Goal: Information Seeking & Learning: Learn about a topic

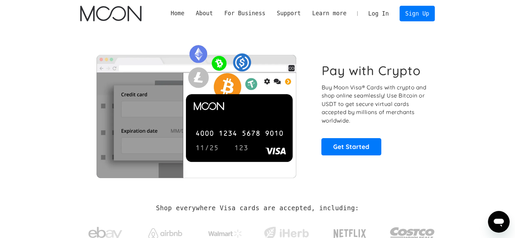
click at [190, 14] on link "Home" at bounding box center [177, 13] width 25 height 8
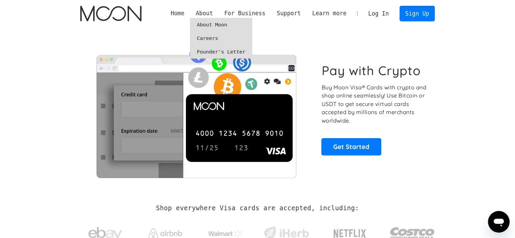
click at [222, 26] on link "About Moon" at bounding box center [221, 25] width 62 height 14
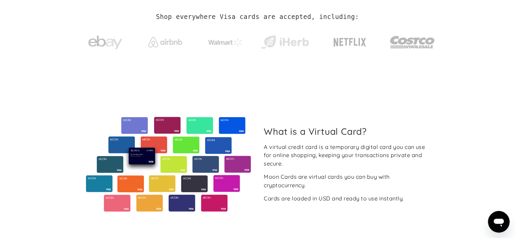
scroll to position [237, 0]
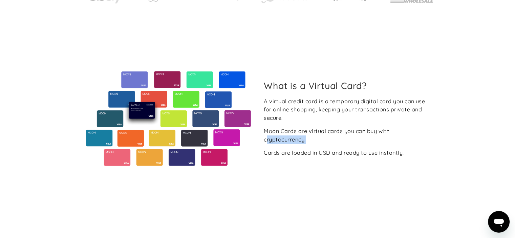
drag, startPoint x: 267, startPoint y: 136, endPoint x: 316, endPoint y: 136, distance: 48.8
click at [316, 136] on div "Moon Cards are virtual cards you can buy with cryptocurrency." at bounding box center [347, 135] width 166 height 17
click at [321, 142] on div "Moon Cards are virtual cards you can buy with cryptocurrency." at bounding box center [347, 135] width 166 height 17
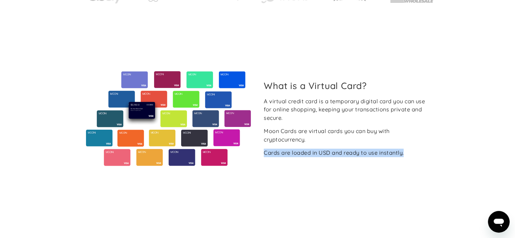
drag, startPoint x: 261, startPoint y: 150, endPoint x: 417, endPoint y: 160, distance: 156.7
click at [417, 160] on div "What is a Virtual Card? A virtual credit card is a temporary digital card you c…" at bounding box center [257, 118] width 355 height 95
click at [397, 172] on div "What is a Virtual Card? A virtual credit card is a temporary digital card you c…" at bounding box center [257, 119] width 355 height 186
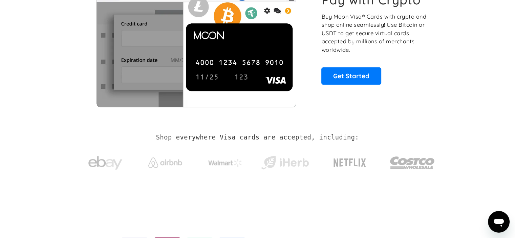
scroll to position [34, 0]
